Goal: Use online tool/utility: Utilize a website feature to perform a specific function

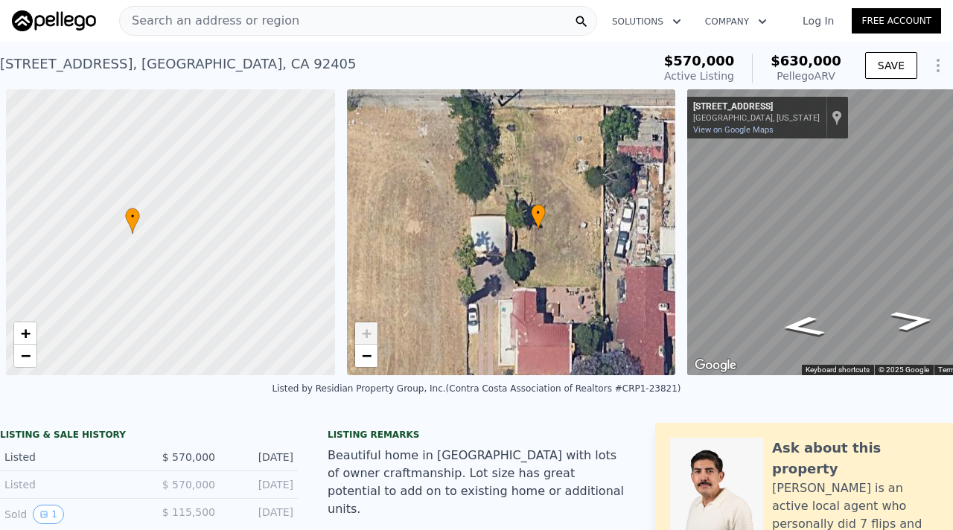
scroll to position [0, 6]
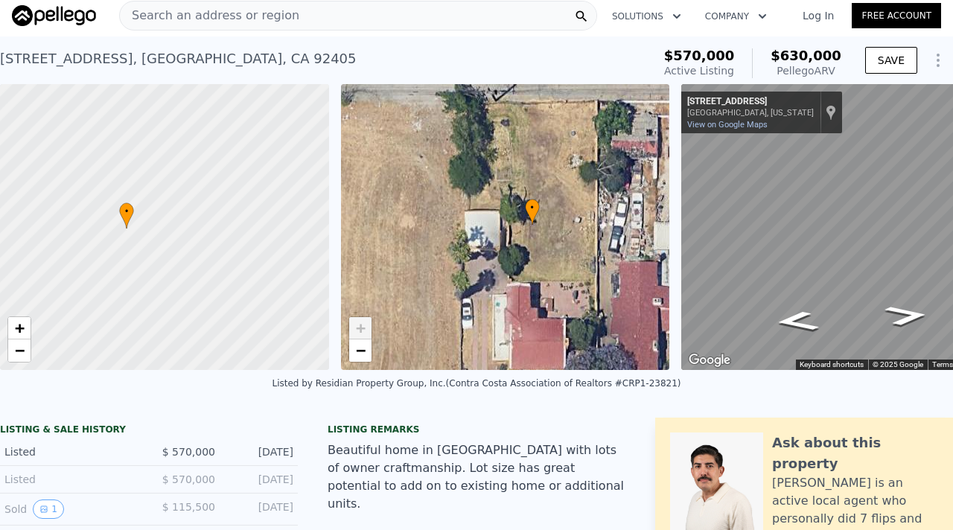
click at [198, 13] on span "Search an address or region" at bounding box center [209, 16] width 179 height 18
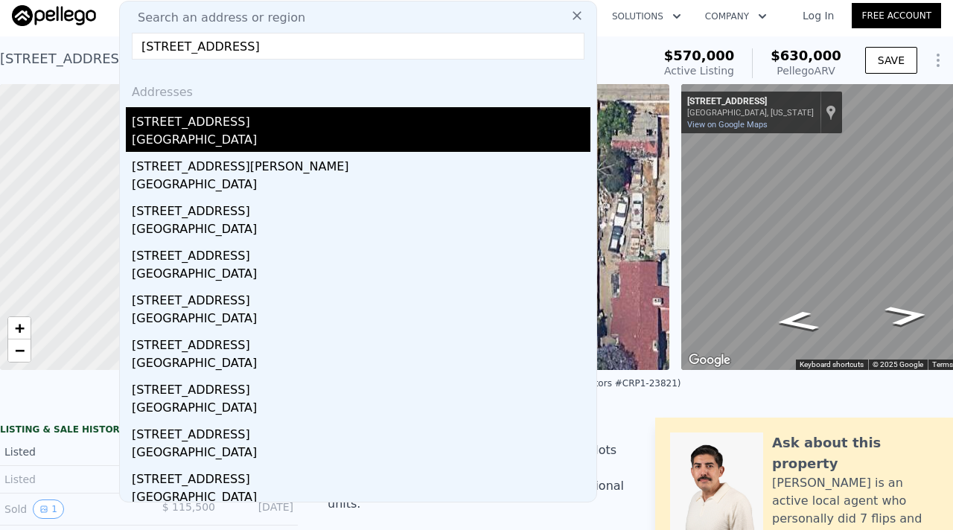
type input "[STREET_ADDRESS]"
click at [182, 132] on div "[GEOGRAPHIC_DATA]" at bounding box center [361, 141] width 458 height 21
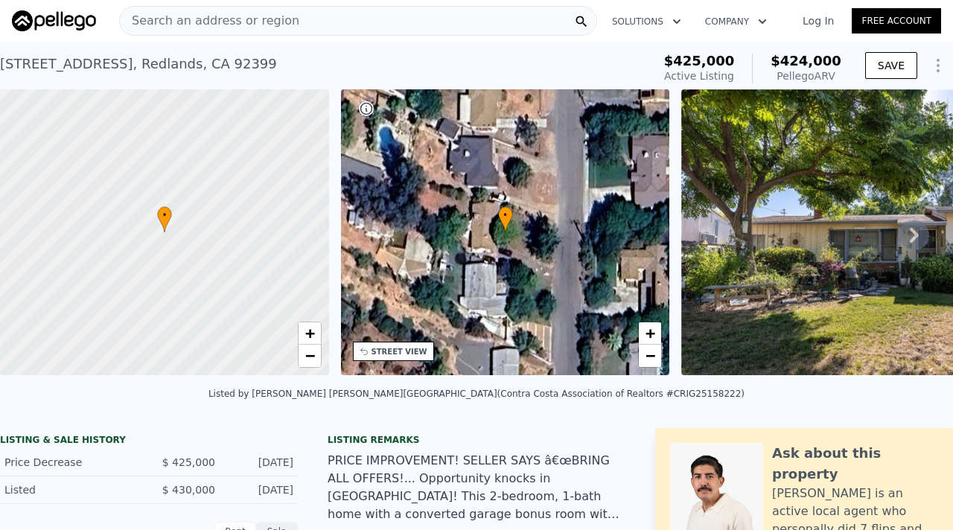
click at [313, 18] on div "Search an address or region" at bounding box center [358, 21] width 478 height 30
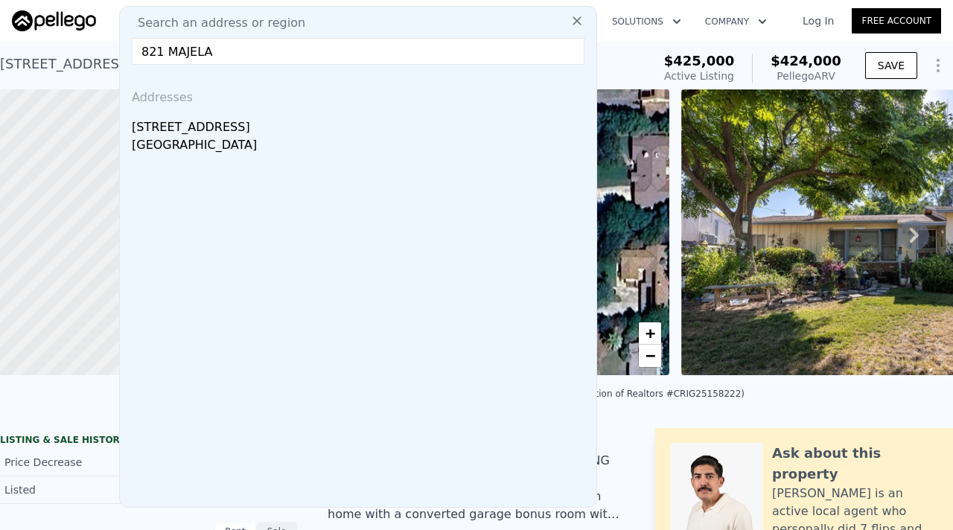
drag, startPoint x: 228, startPoint y: 49, endPoint x: 121, endPoint y: 47, distance: 107.9
click at [121, 47] on div "Search an address or region 821 MAJELA Addresses [STREET_ADDRESS]" at bounding box center [358, 257] width 478 height 502
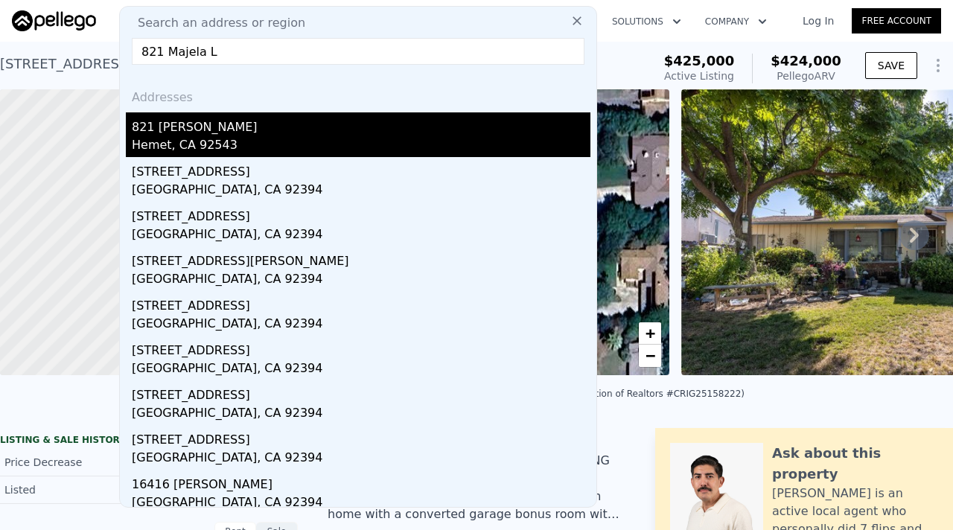
type input "821 Majela L"
click at [154, 136] on div "Hemet, CA 92543" at bounding box center [361, 146] width 458 height 21
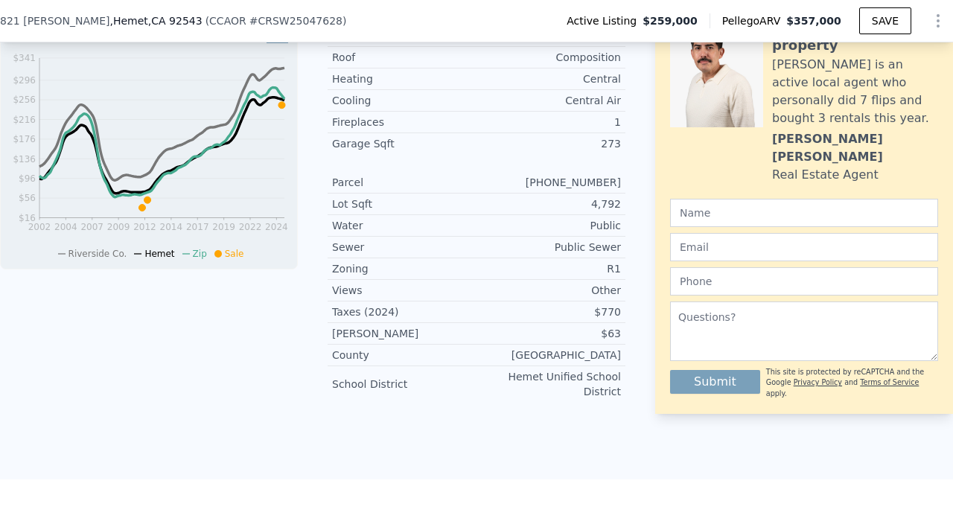
scroll to position [646, 0]
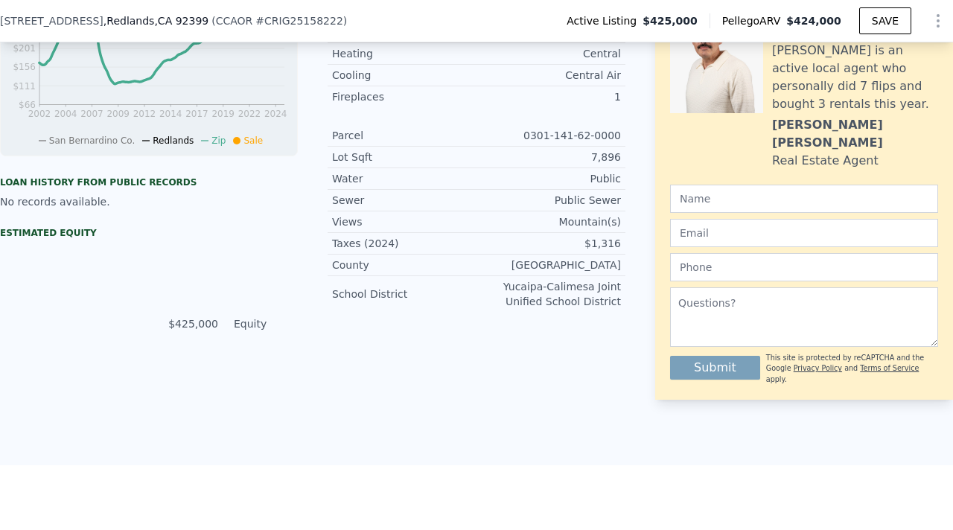
type input "4"
type input "832"
type input "1372"
type input "6480"
type input "13600"
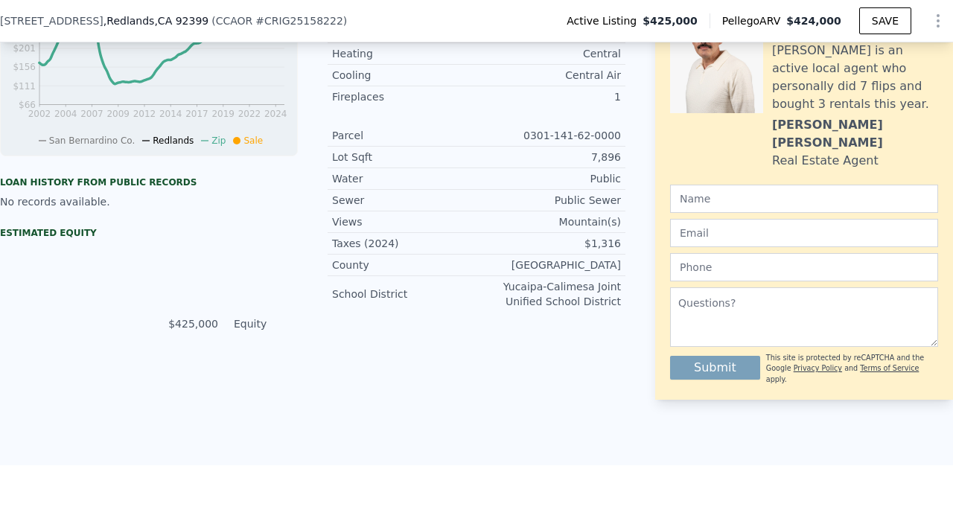
type input "$ 424,000"
type input "5"
type input "-$ 51,731"
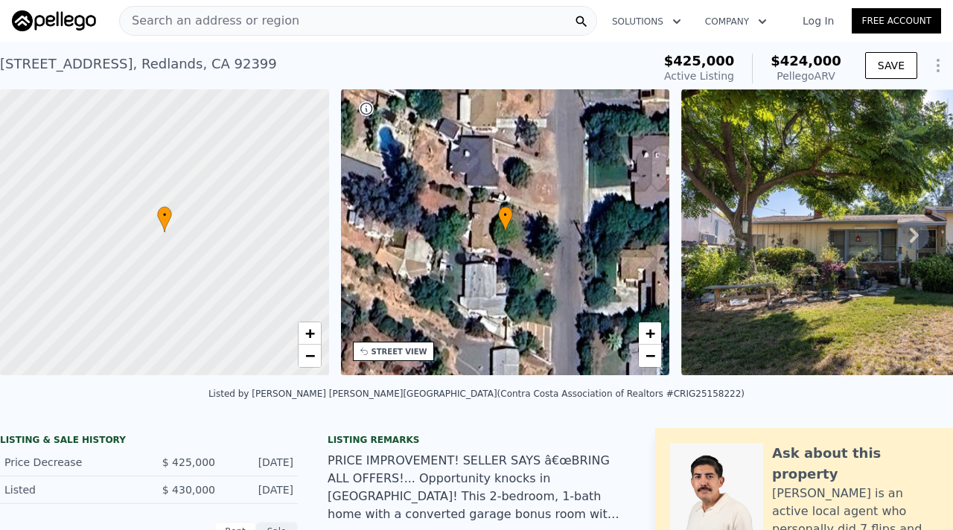
click at [912, 237] on icon at bounding box center [914, 235] width 9 height 15
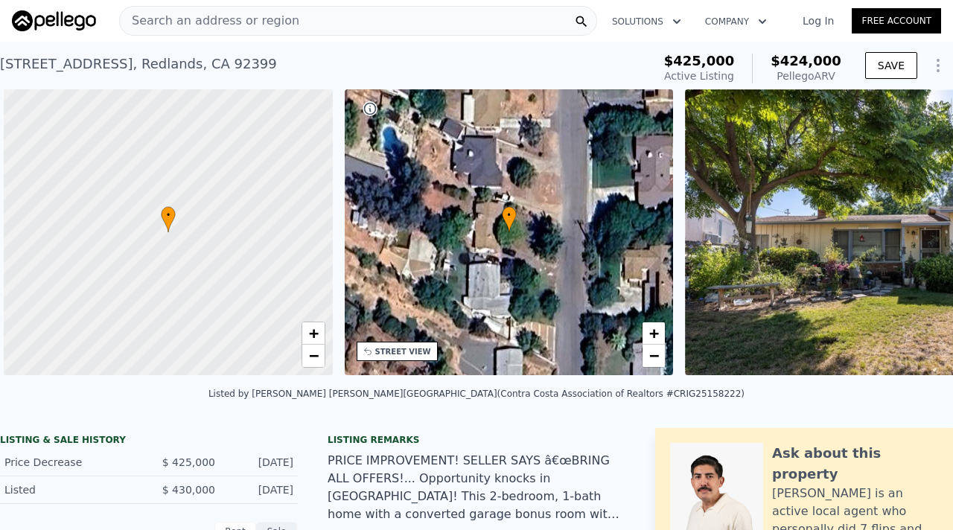
scroll to position [0, 6]
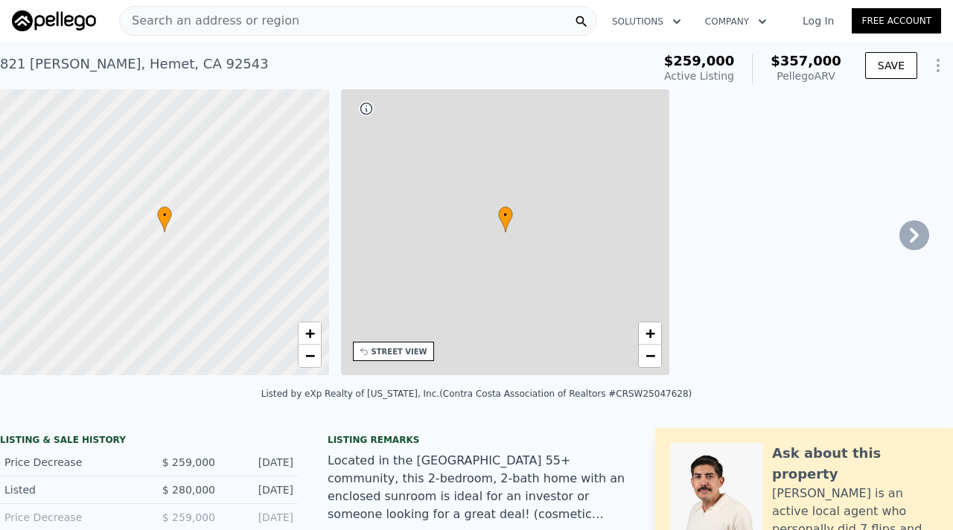
type input "3"
type input "1008"
type input "1394"
type input "4792"
type input "8276"
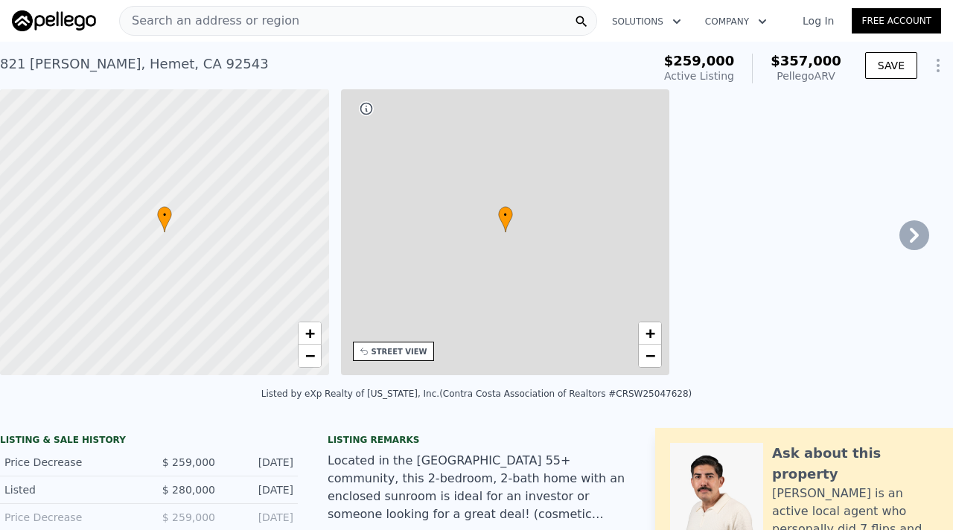
type input "$ 357,000"
type input "4"
type input "$ 63,135"
